Goal: Information Seeking & Learning: Learn about a topic

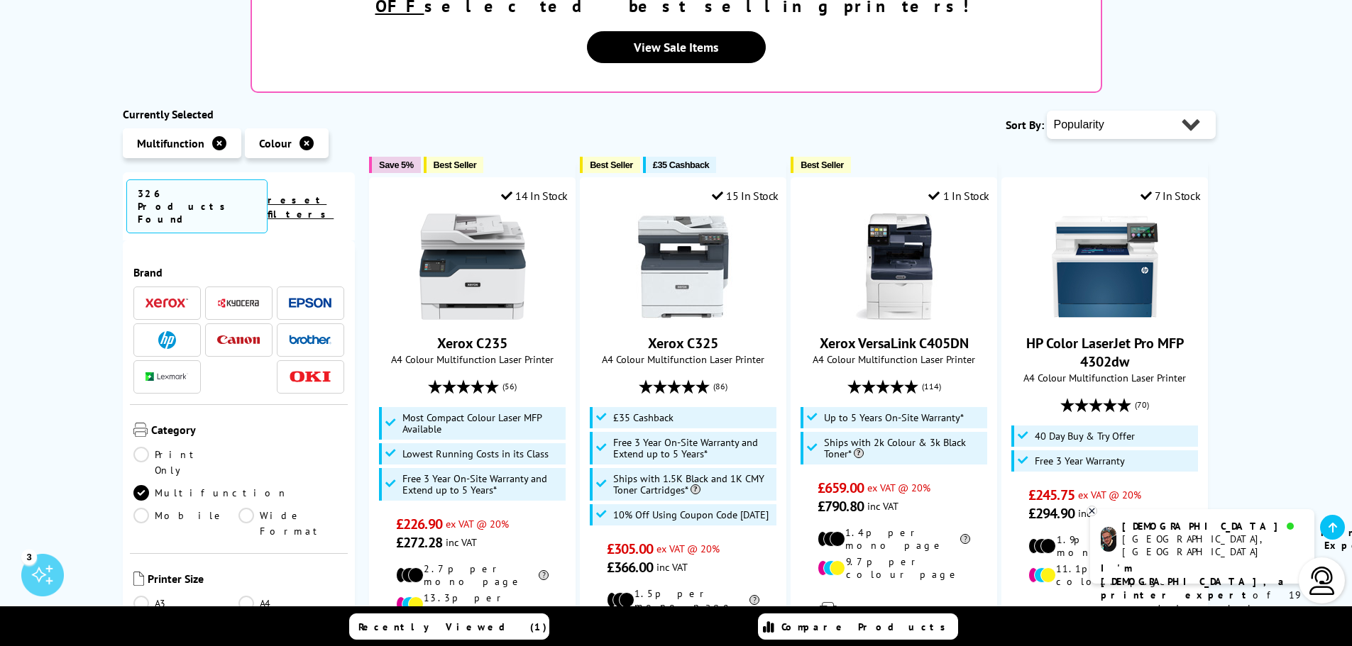
scroll to position [142, 0]
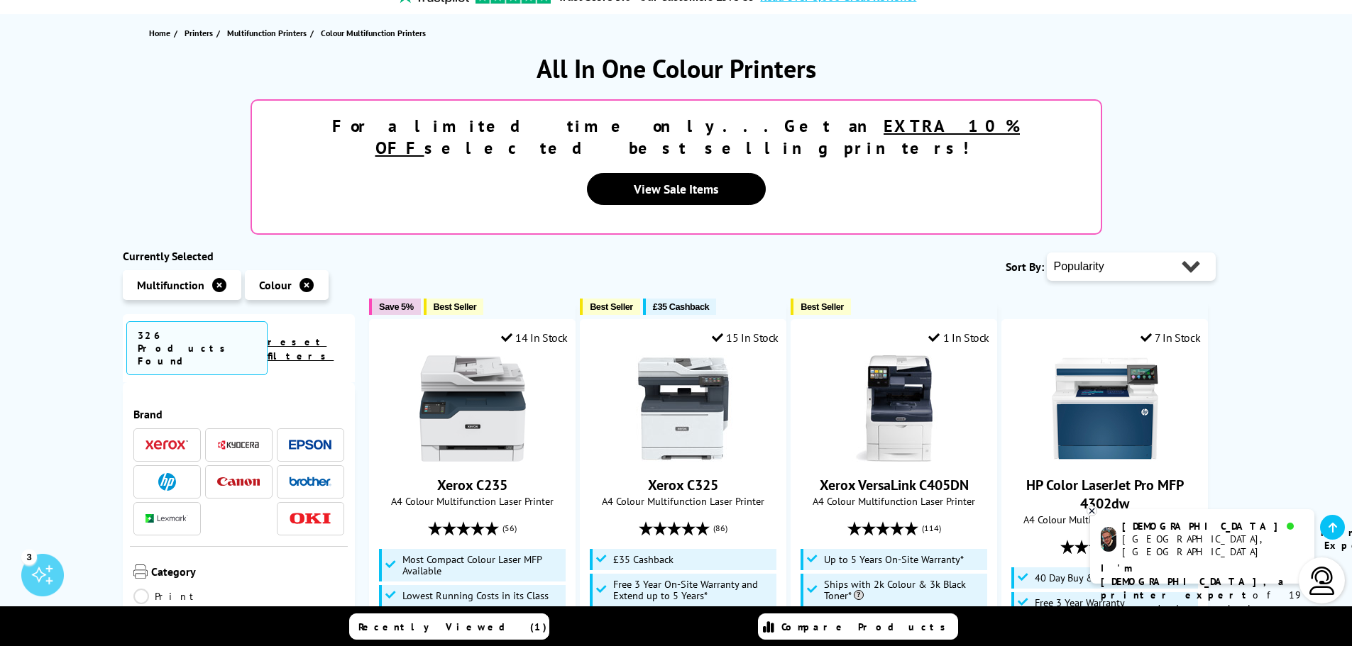
click at [1113, 253] on select "Popularity Rating Price - Low to High Price - High to Low Running Costs - Low t…" at bounding box center [1131, 267] width 169 height 28
select select "Price Ascending"
click at [1047, 253] on select "Popularity Rating Price - Low to High Price - High to Low Running Costs - Low t…" at bounding box center [1131, 267] width 169 height 28
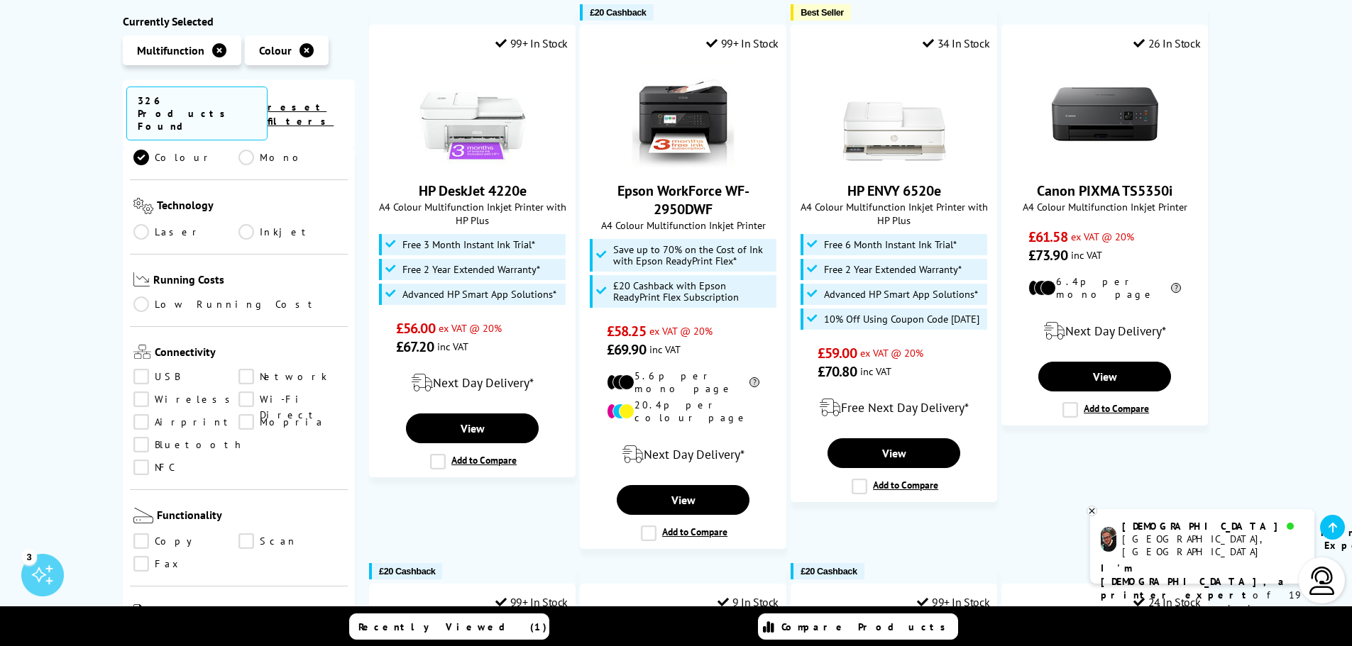
scroll to position [639, 0]
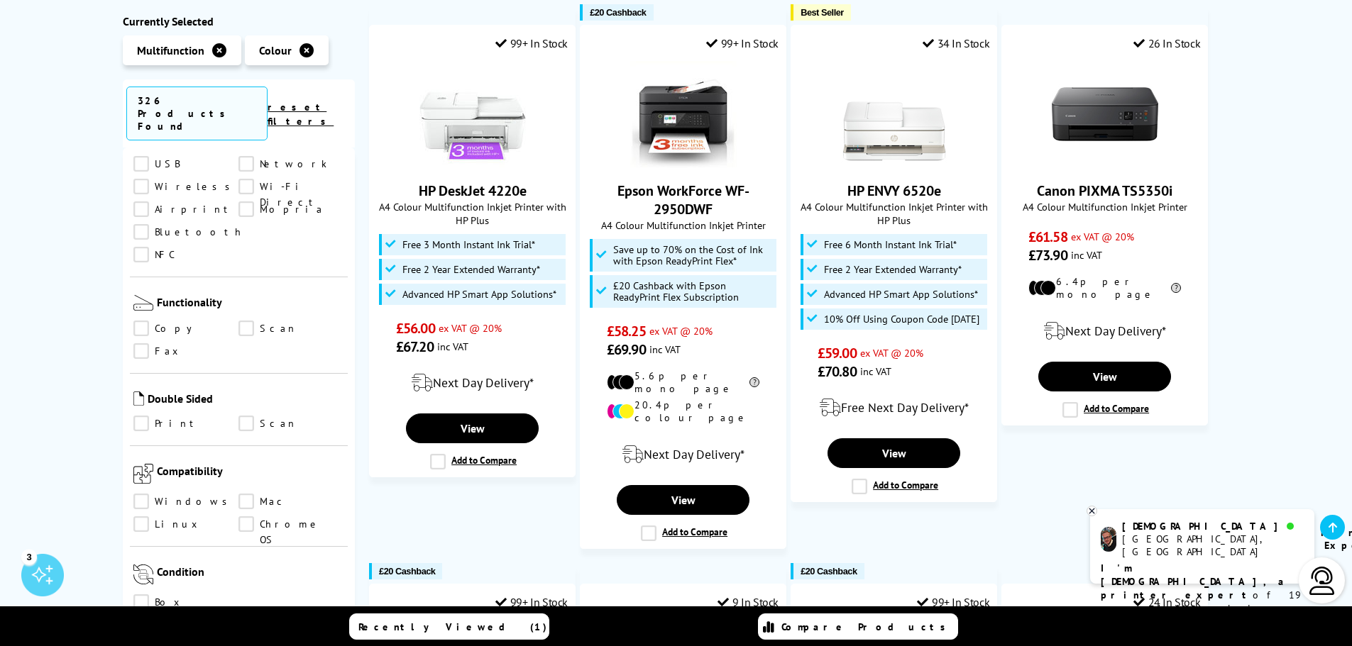
click at [143, 417] on link "Print" at bounding box center [186, 425] width 106 height 16
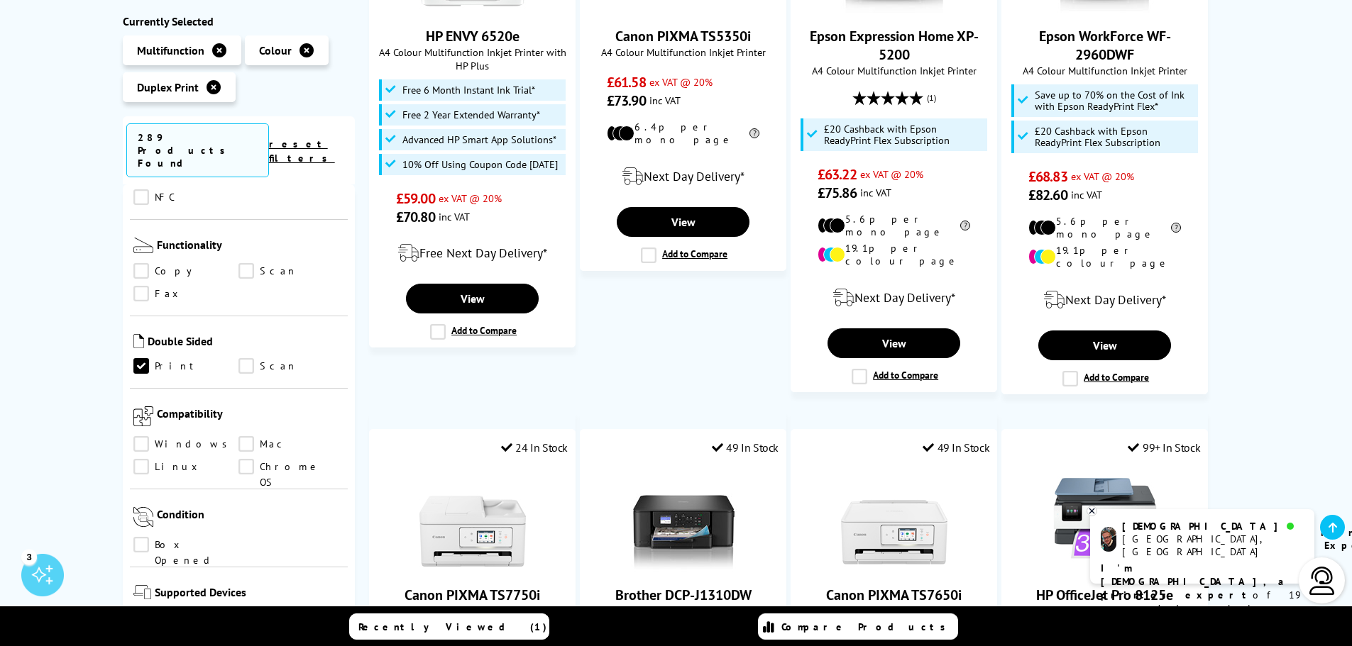
scroll to position [610, 0]
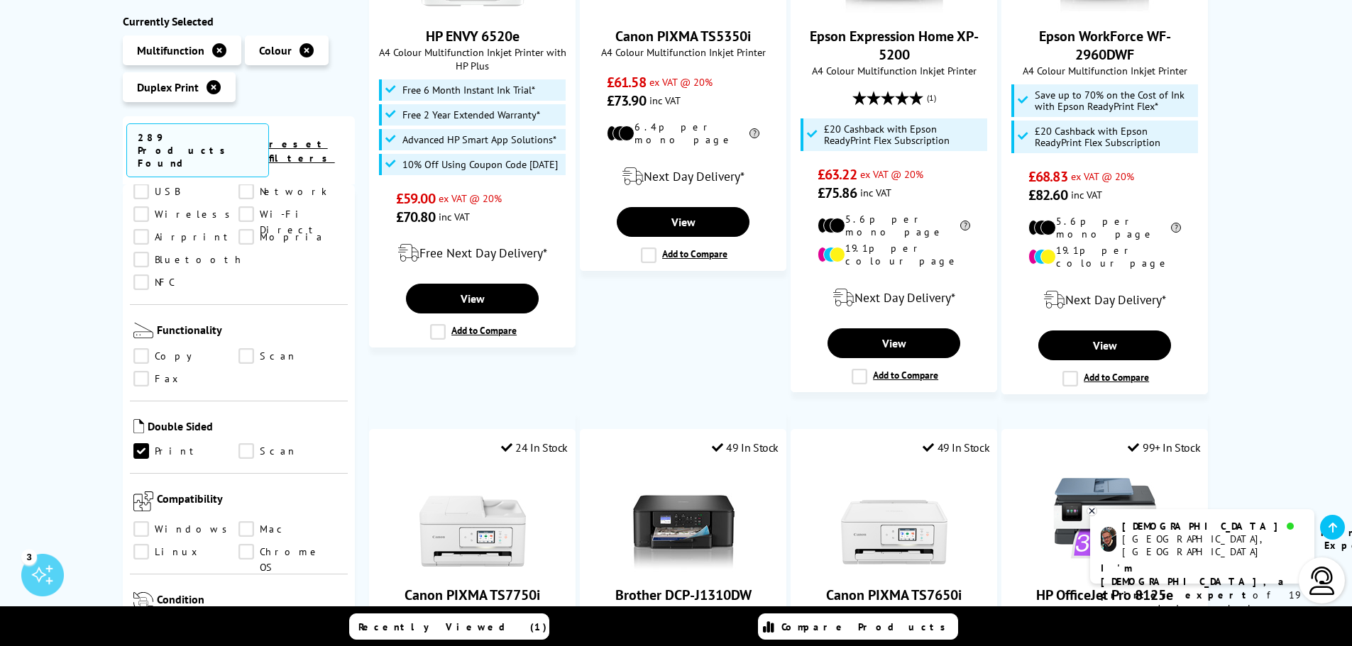
click at [248, 444] on link "Scan" at bounding box center [291, 452] width 106 height 16
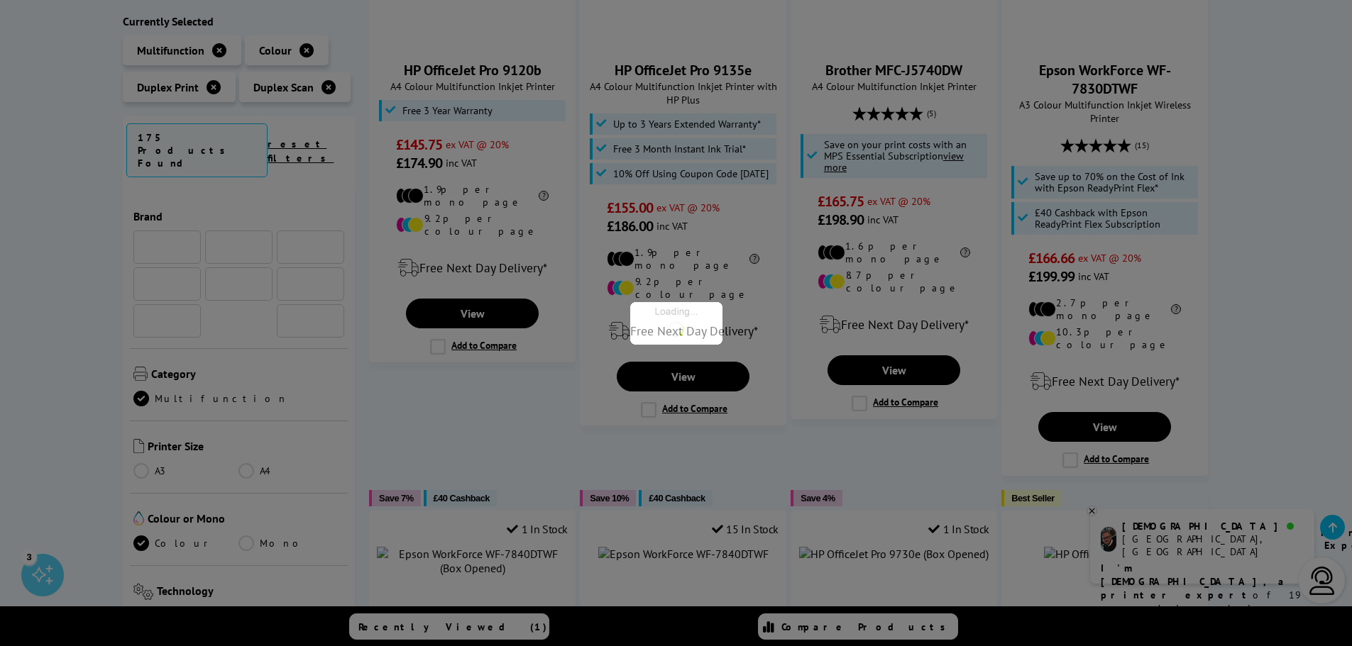
scroll to position [610, 0]
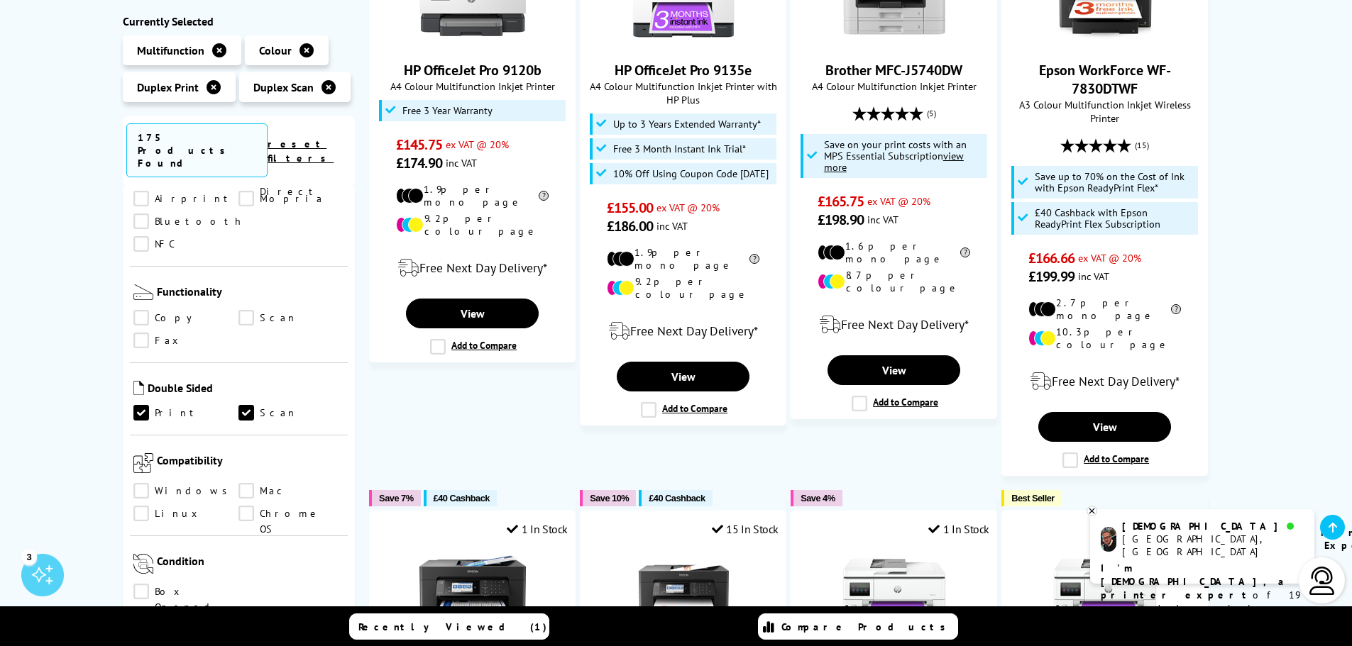
click at [251, 406] on link "Scan" at bounding box center [291, 414] width 106 height 16
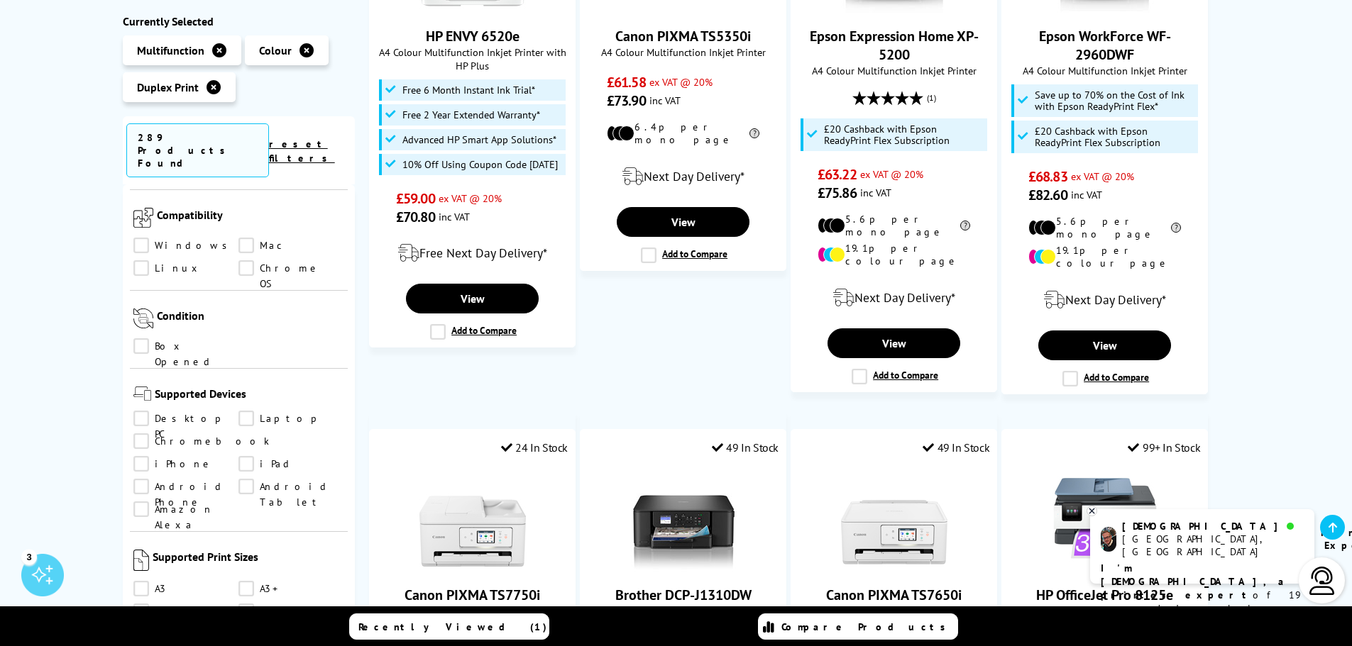
scroll to position [1106, 0]
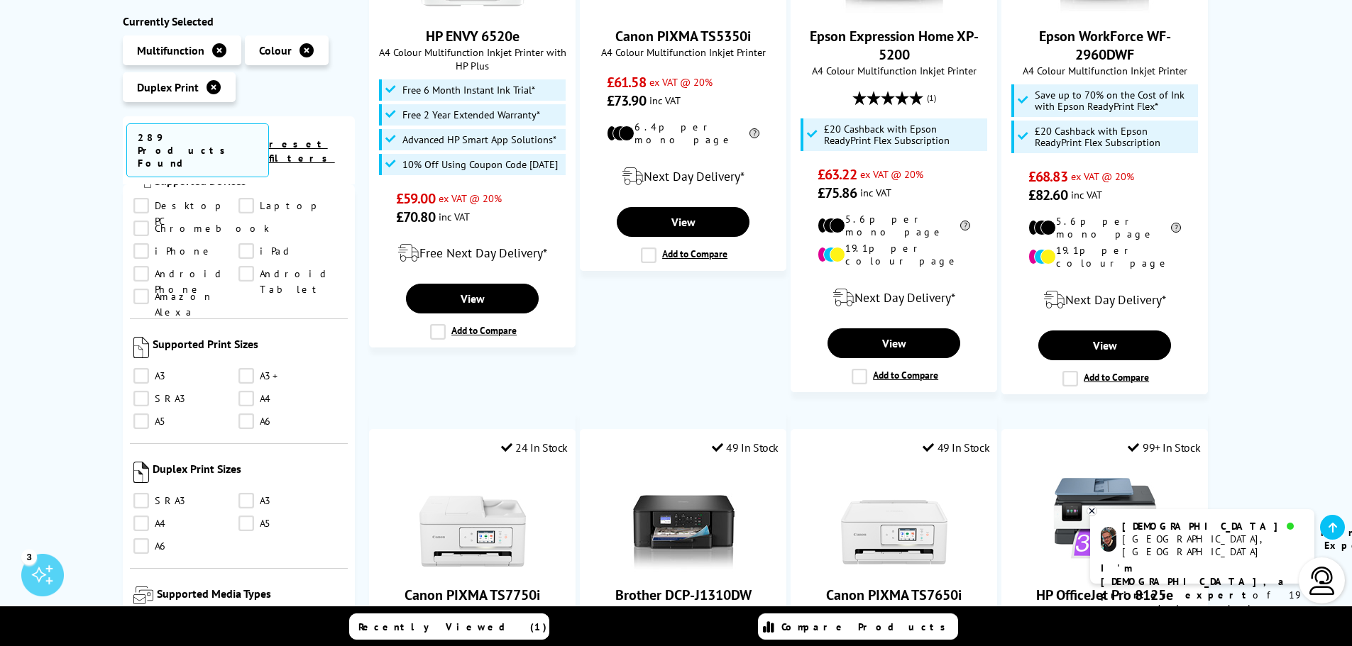
click at [143, 517] on link "A4" at bounding box center [186, 525] width 106 height 16
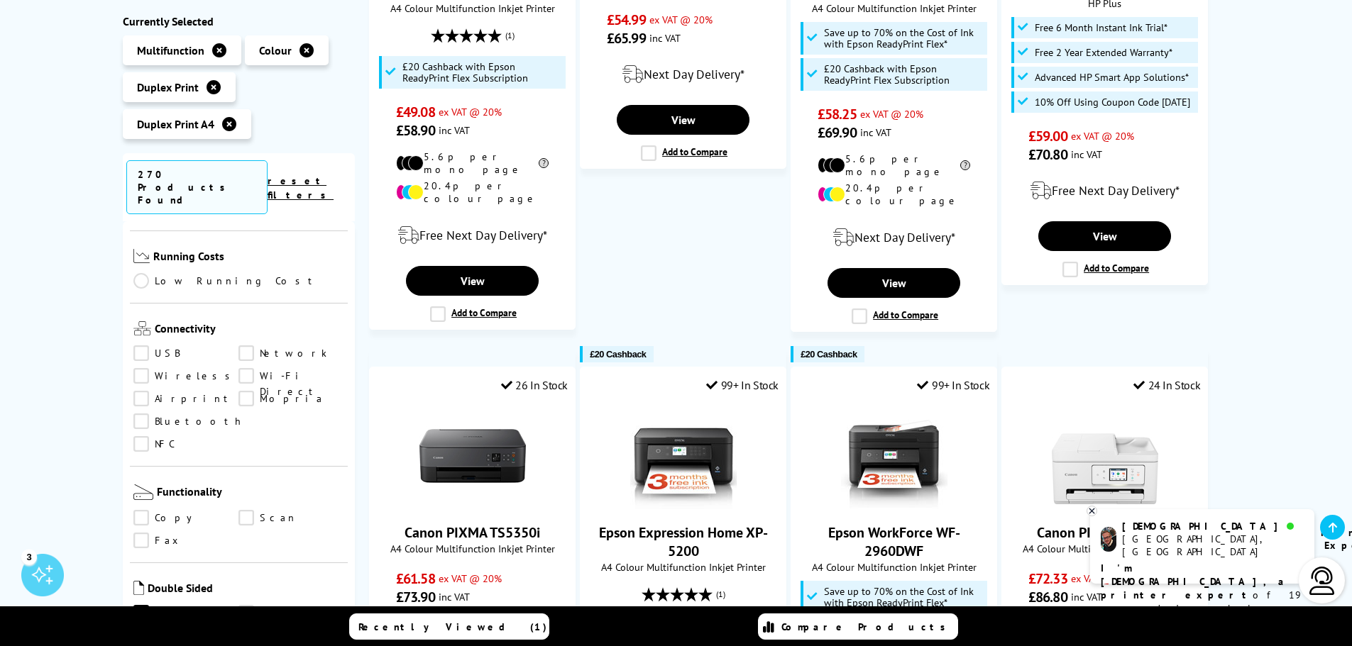
scroll to position [201, 0]
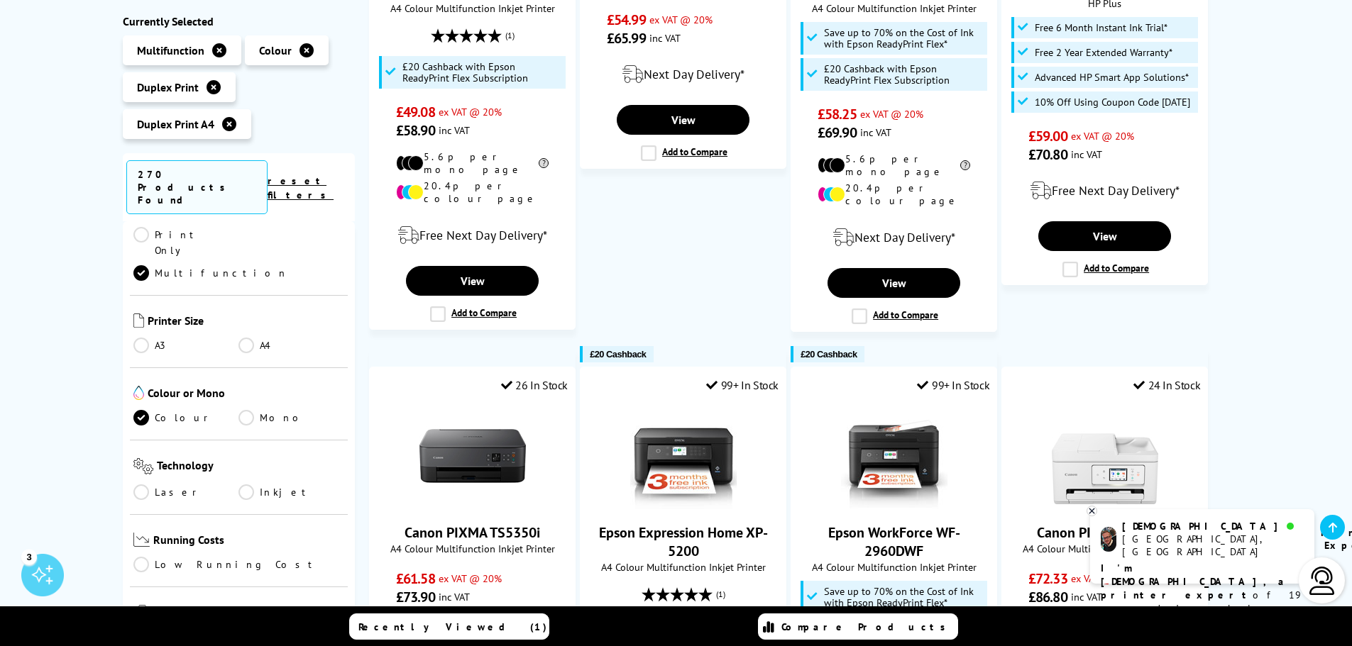
click at [143, 485] on link "Laser" at bounding box center [186, 493] width 106 height 16
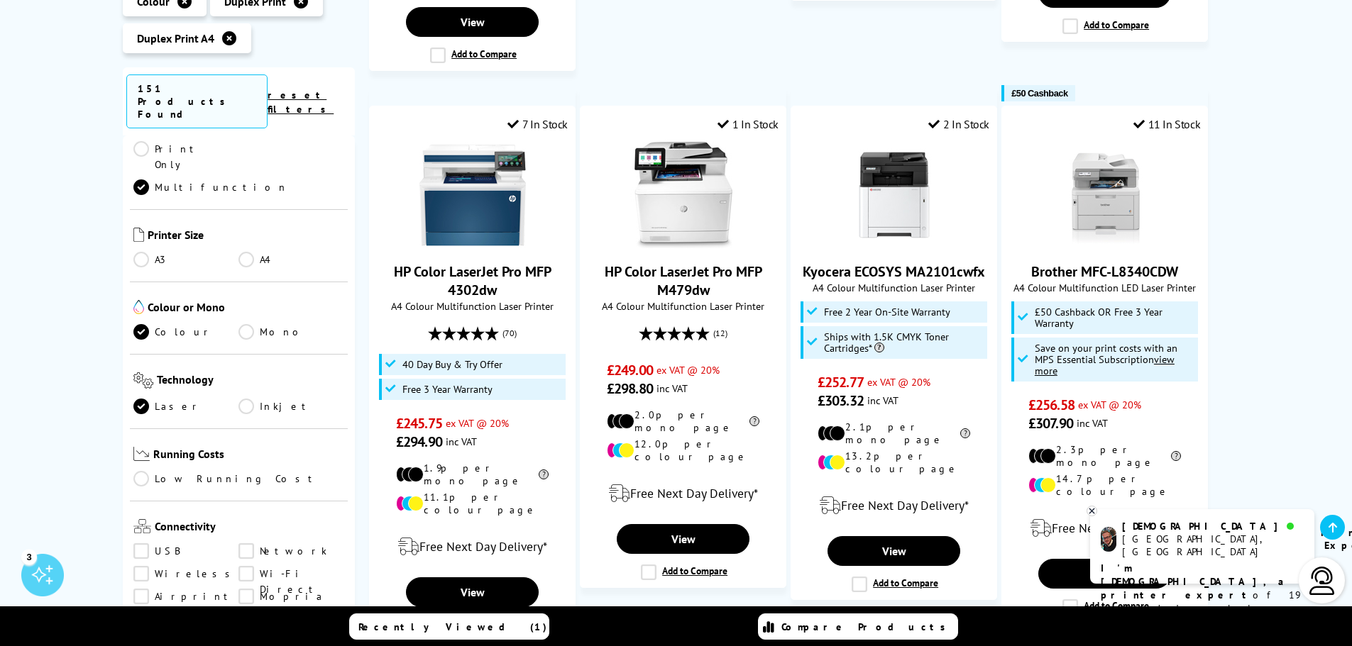
scroll to position [1632, 0]
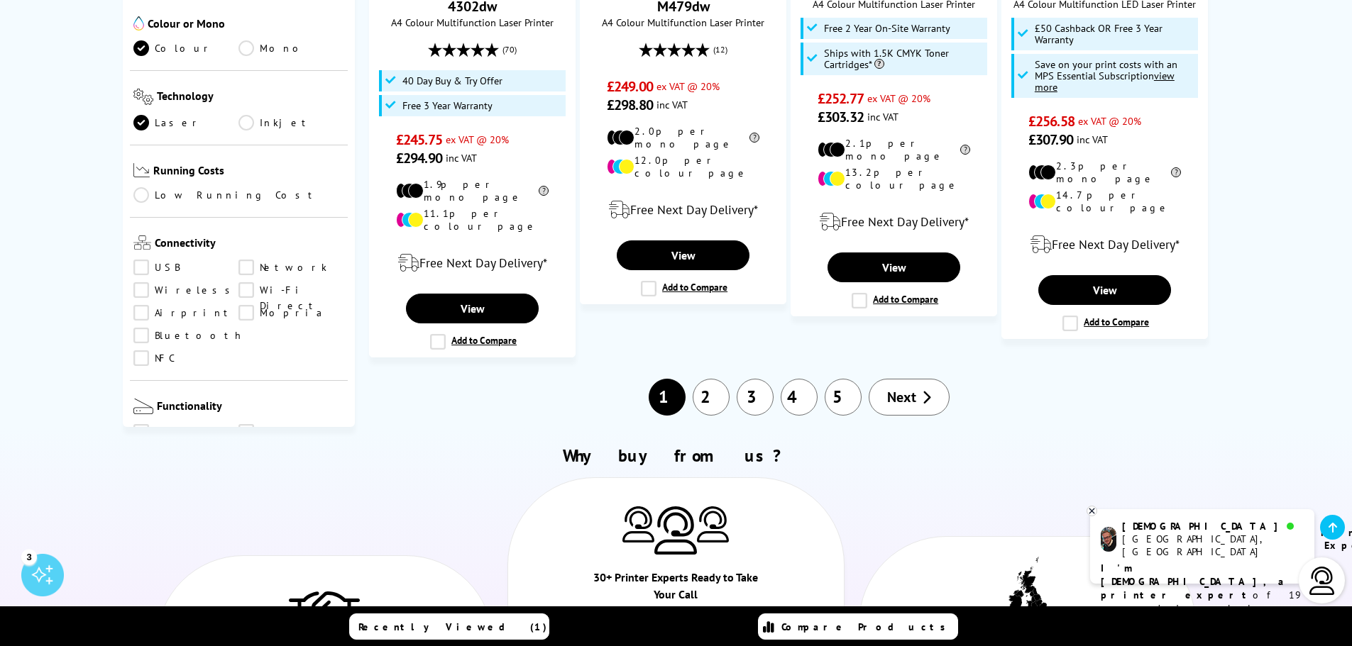
click at [899, 388] on span "Next" at bounding box center [901, 397] width 29 height 18
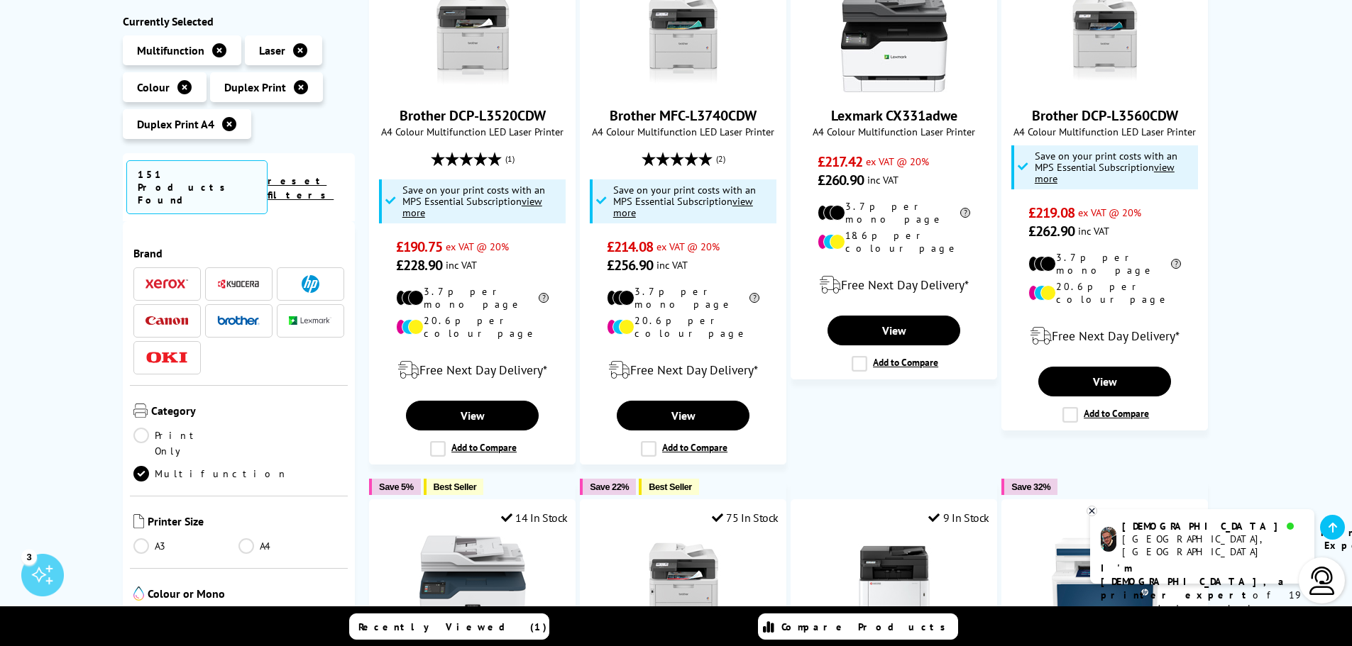
scroll to position [639, 0]
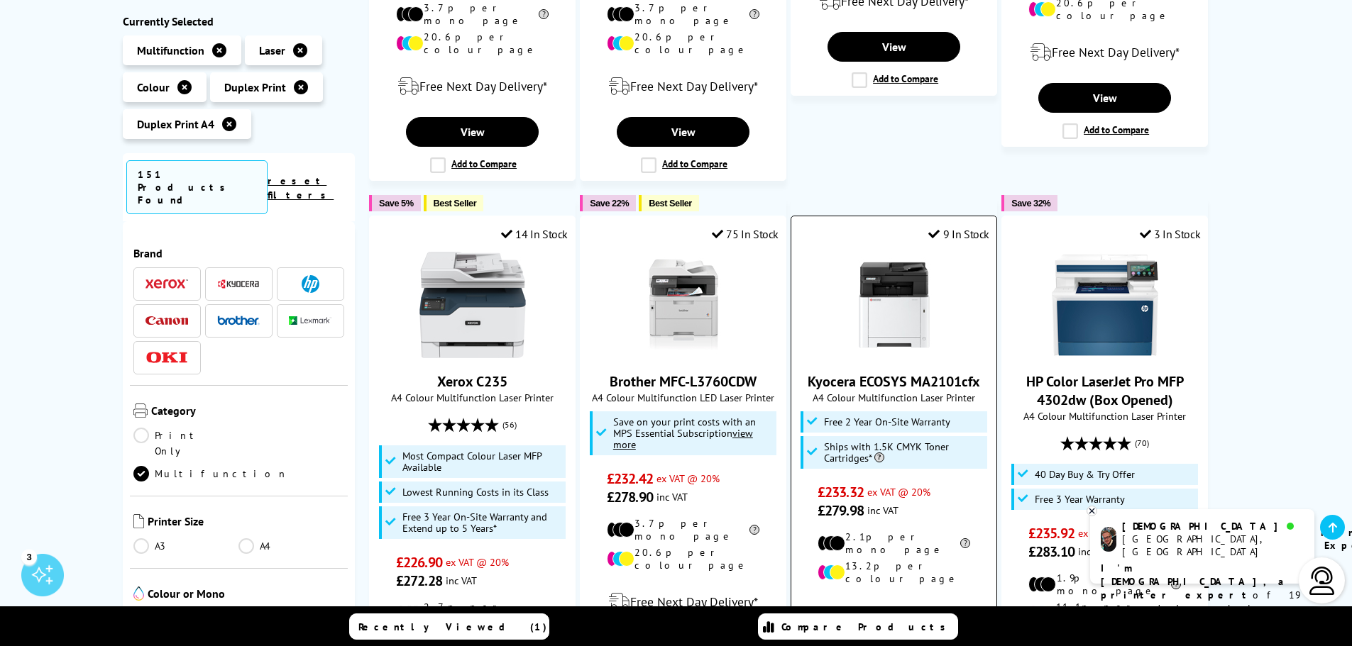
click at [924, 373] on link "Kyocera ECOSYS MA2101cfx" at bounding box center [894, 382] width 172 height 18
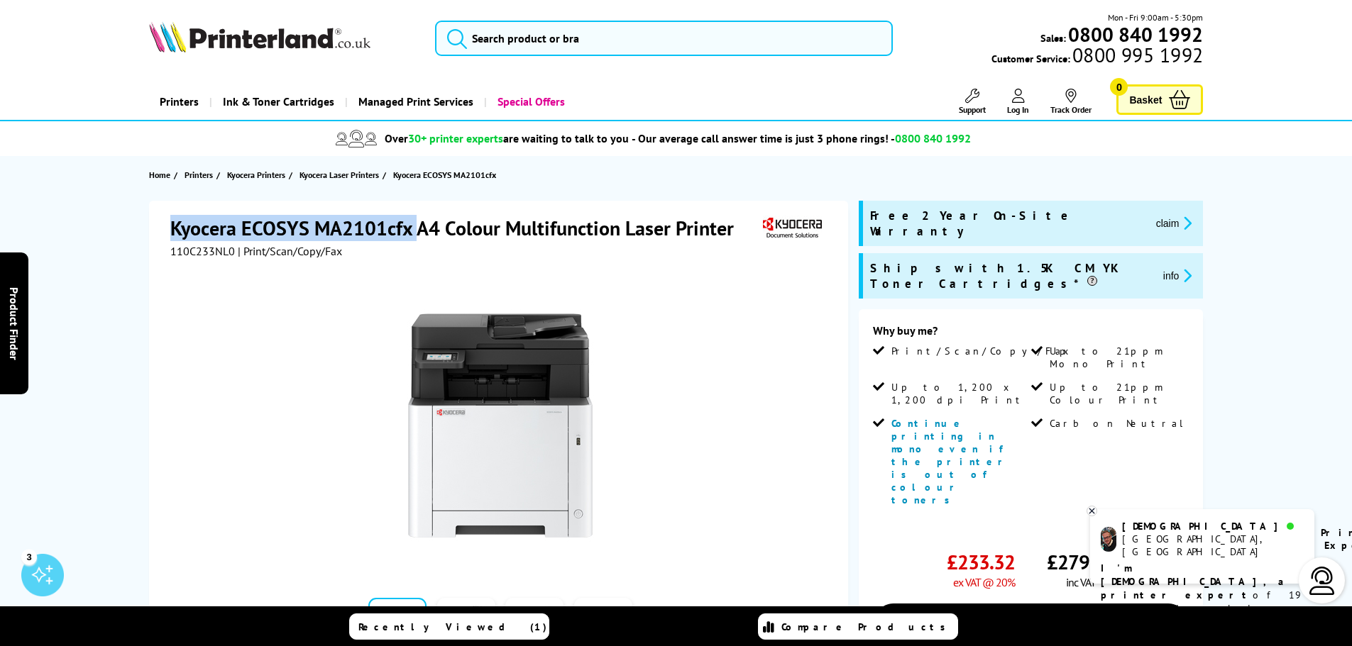
drag, startPoint x: 413, startPoint y: 228, endPoint x: 173, endPoint y: 228, distance: 239.9
click at [173, 228] on h1 "Kyocera ECOSYS MA2101cfx A4 Colour Multifunction Laser Printer" at bounding box center [459, 228] width 578 height 26
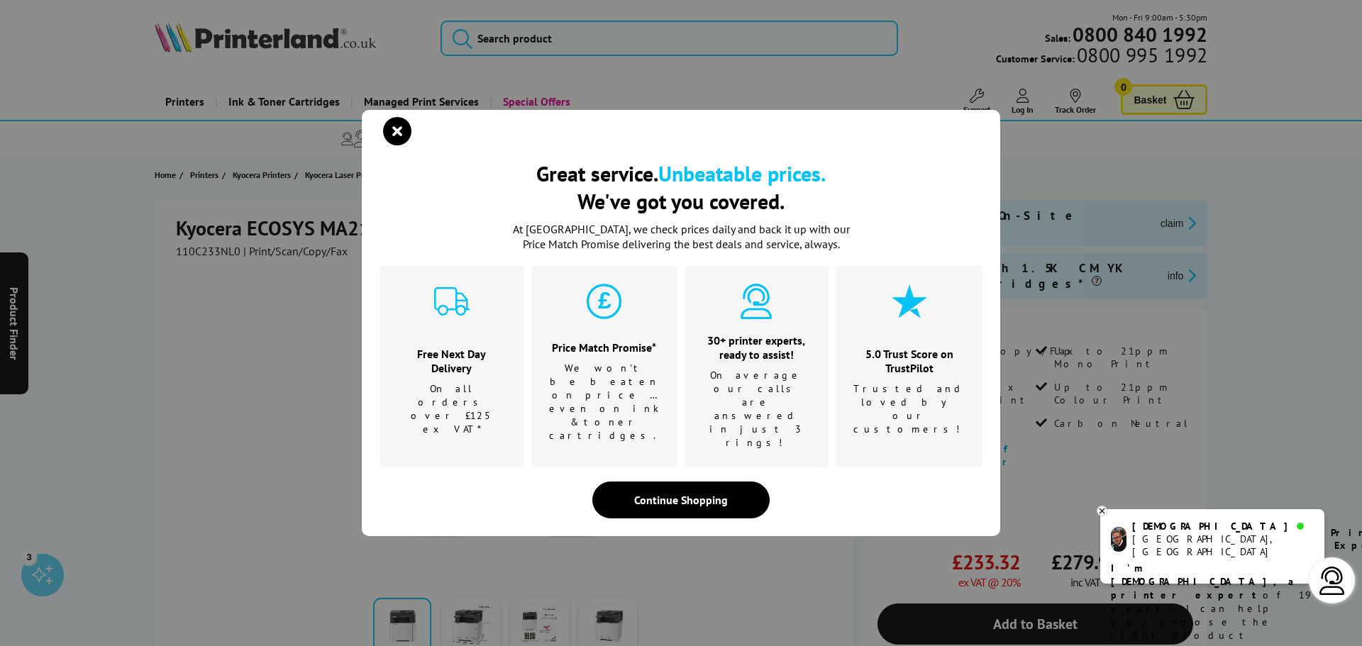
drag, startPoint x: 182, startPoint y: 229, endPoint x: 392, endPoint y: 159, distance: 222.2
click at [387, 145] on icon "close modal" at bounding box center [397, 131] width 28 height 28
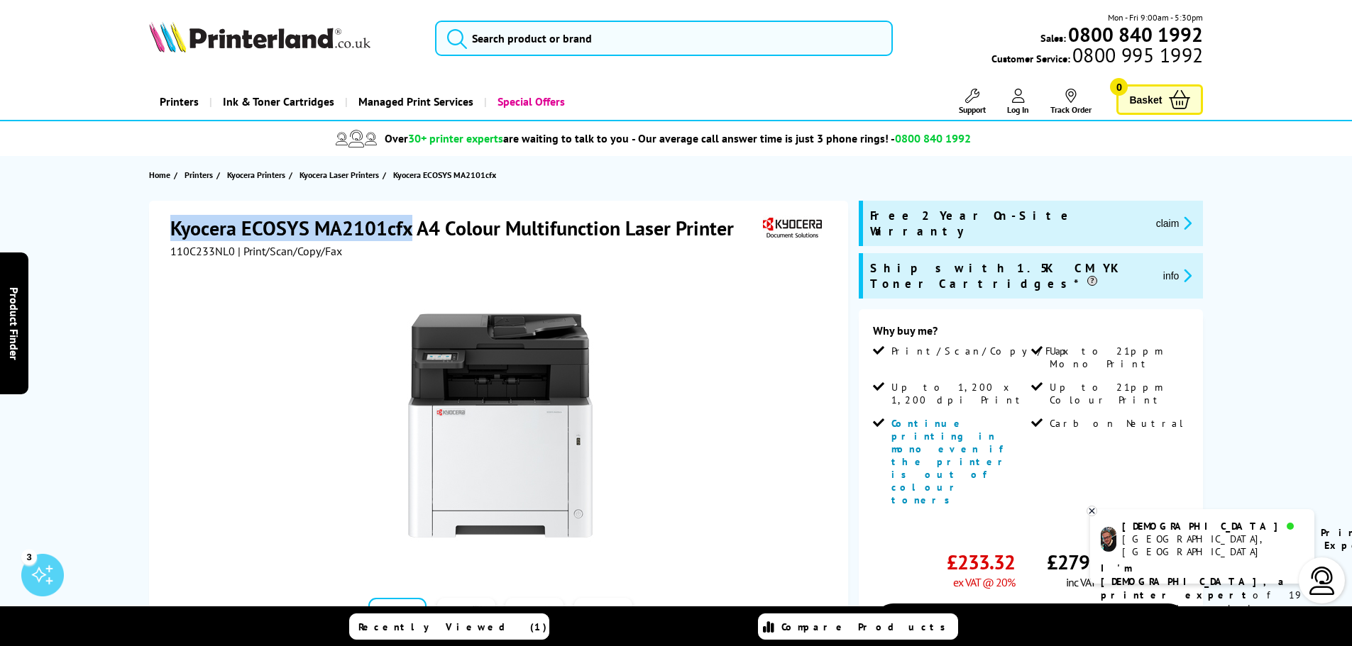
drag, startPoint x: 412, startPoint y: 230, endPoint x: 174, endPoint y: 223, distance: 237.8
click at [174, 223] on h1 "Kyocera ECOSYS MA2101cfx A4 Colour Multifunction Laser Printer" at bounding box center [459, 228] width 578 height 26
copy h1 "Kyocera ECOSYS MA2101cfx"
